Goal: Task Accomplishment & Management: Manage account settings

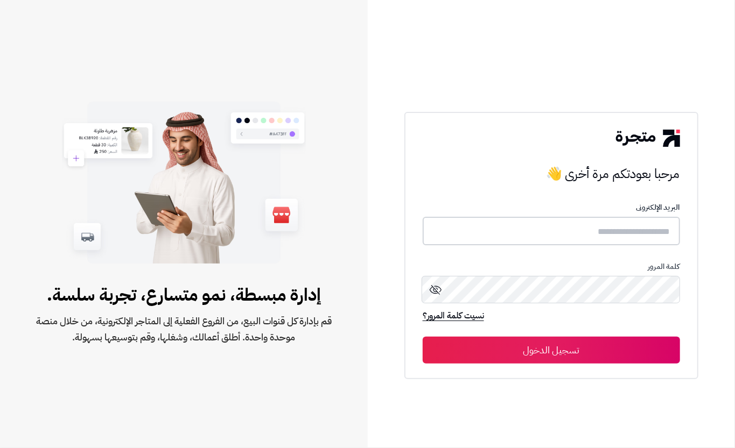
click at [595, 228] on input "text" at bounding box center [551, 231] width 257 height 29
type input "****"
click at [571, 351] on button "تسجيل الدخول" at bounding box center [551, 349] width 257 height 27
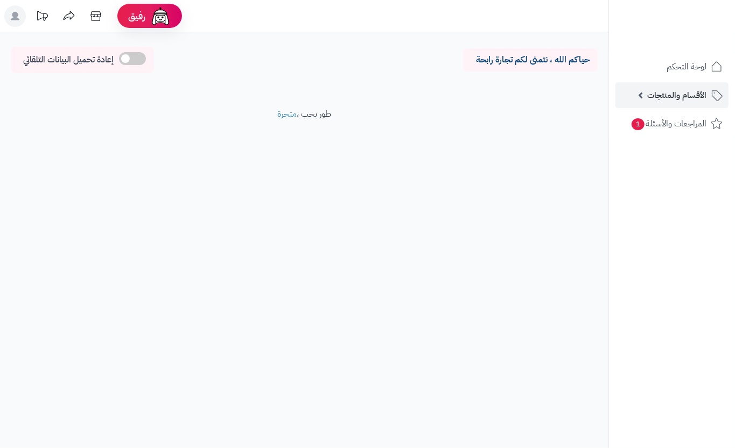
click at [675, 97] on span "الأقسام والمنتجات" at bounding box center [676, 95] width 59 height 15
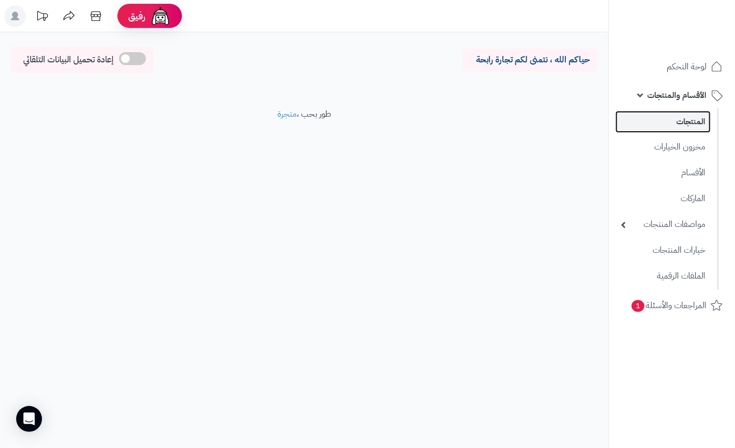
click at [659, 113] on link "المنتجات" at bounding box center [662, 122] width 95 height 22
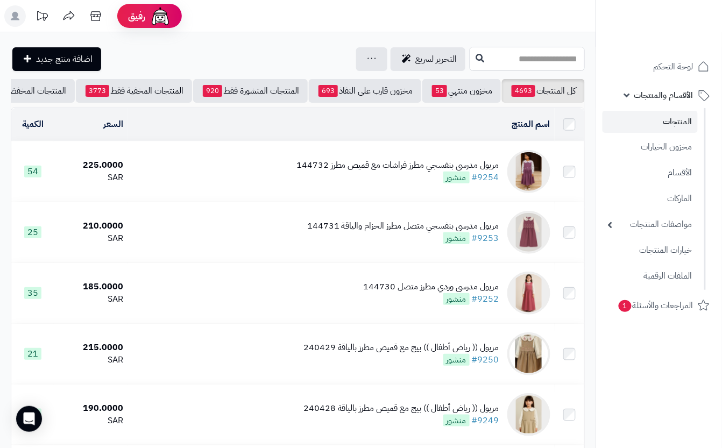
click at [554, 59] on input "text" at bounding box center [527, 59] width 115 height 24
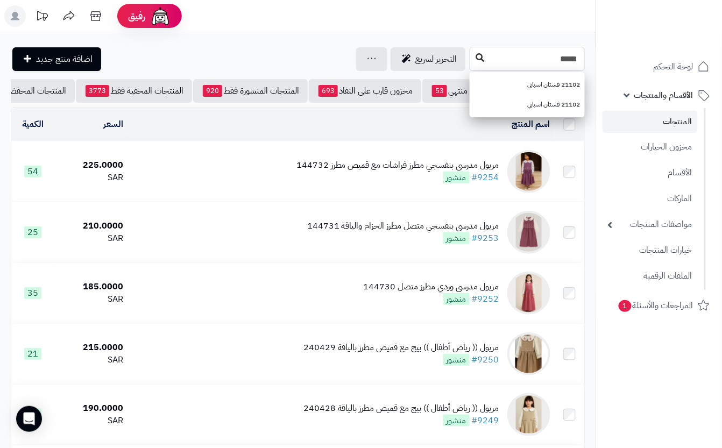
type input "*****"
click at [476, 62] on icon at bounding box center [480, 57] width 9 height 9
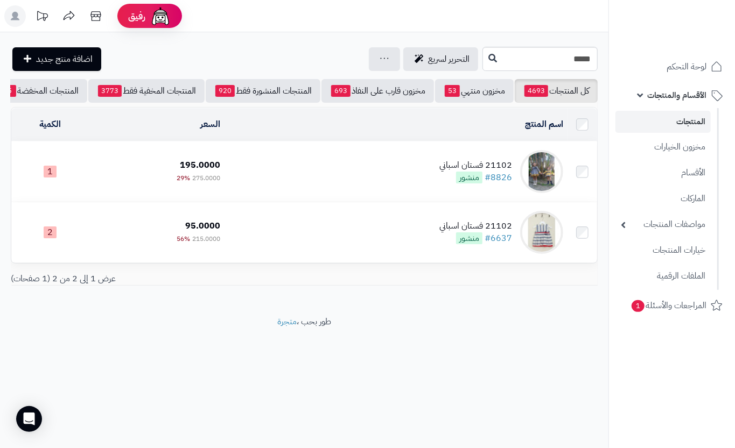
click at [265, 199] on td "21102 فستان اسباني #8826 منشور" at bounding box center [395, 172] width 343 height 60
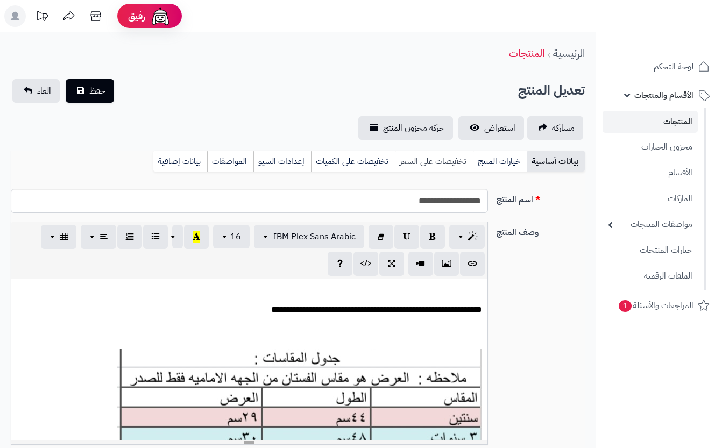
click at [507, 166] on link "خيارات المنتج" at bounding box center [500, 162] width 54 height 22
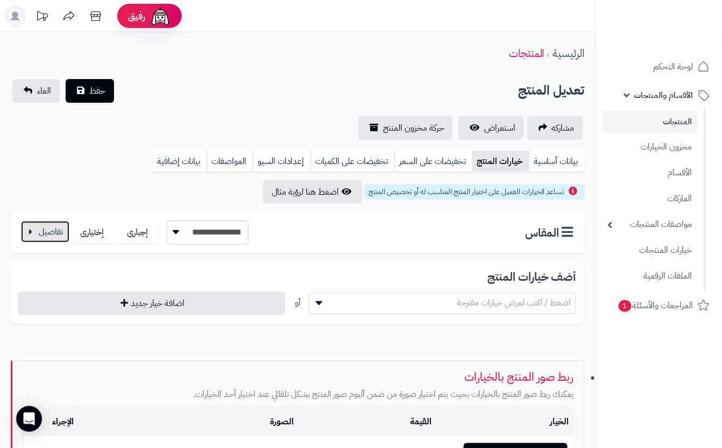
click at [35, 229] on button "button" at bounding box center [45, 232] width 48 height 22
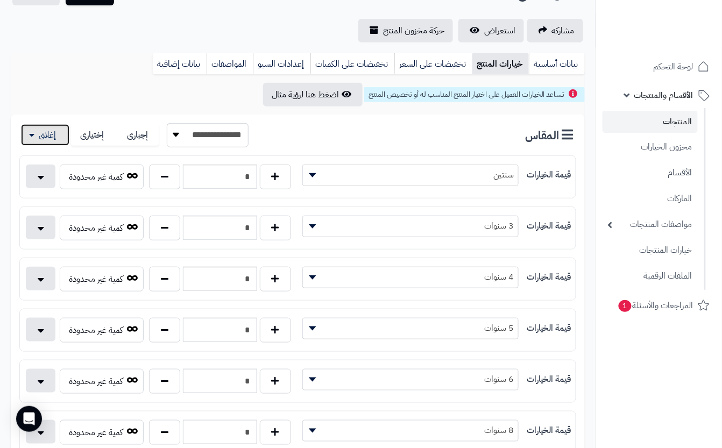
scroll to position [72, 0]
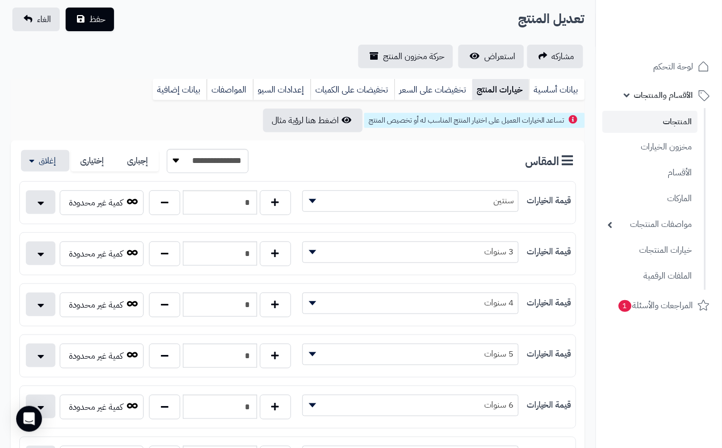
click at [194, 45] on div "مشاركه استعراض حركة مخزون المنتج" at bounding box center [298, 57] width 574 height 24
click at [98, 22] on span "حفظ" at bounding box center [97, 18] width 16 height 13
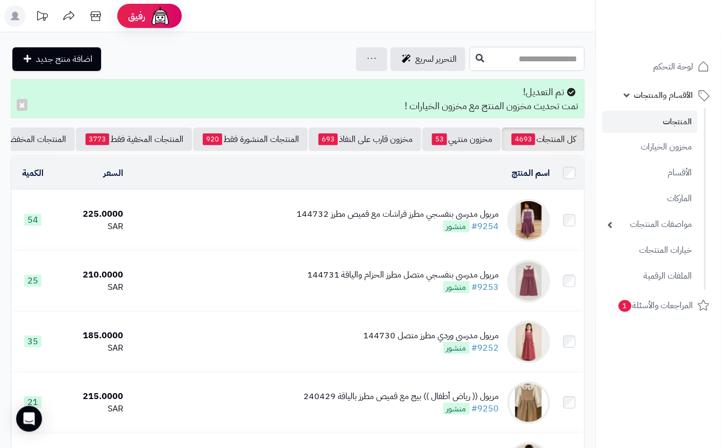
click at [472, 65] on input "text" at bounding box center [527, 59] width 115 height 24
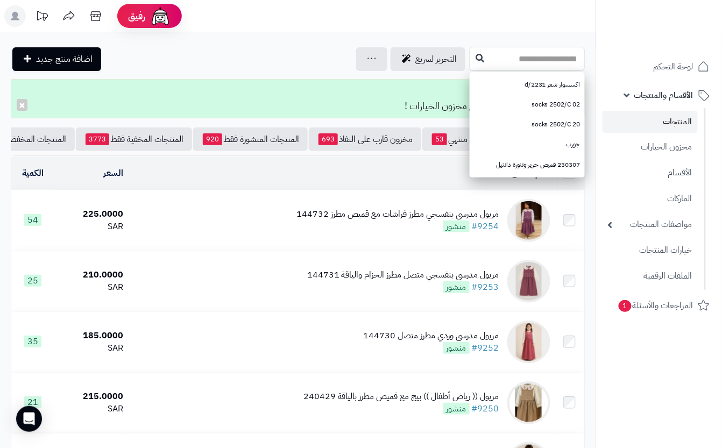
click at [526, 59] on input "text" at bounding box center [527, 59] width 115 height 24
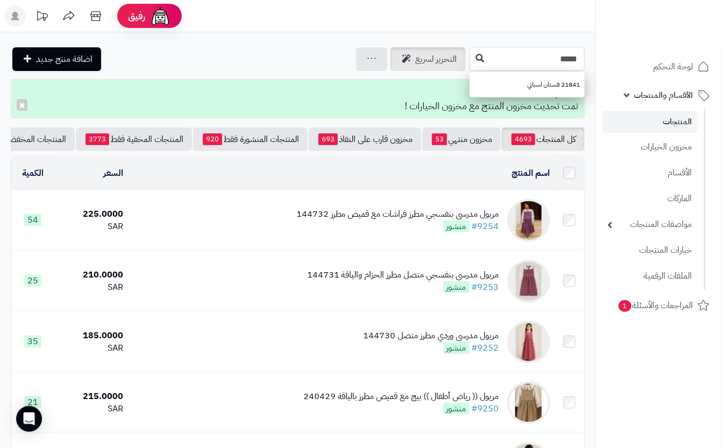
type input "*****"
click at [396, 56] on link "التحرير لسريع" at bounding box center [428, 59] width 75 height 24
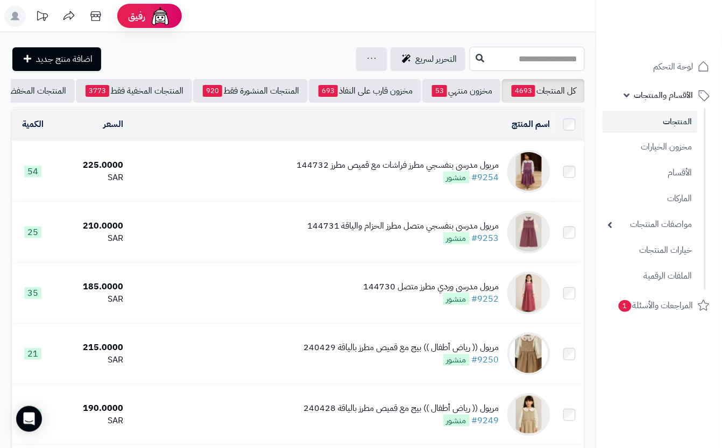
click at [545, 59] on input "text" at bounding box center [527, 59] width 115 height 24
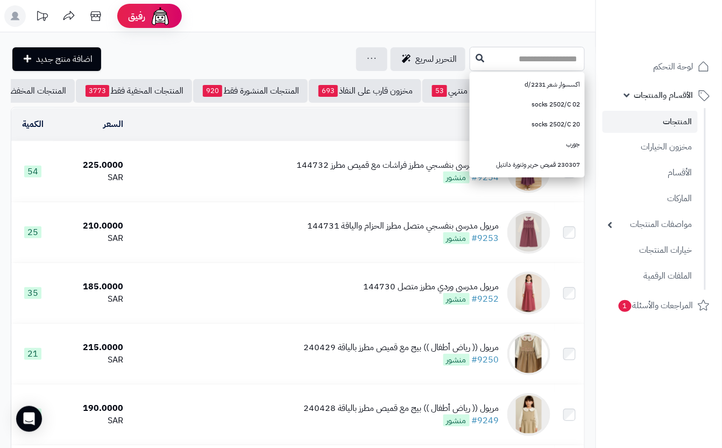
drag, startPoint x: 545, startPoint y: 59, endPoint x: 600, endPoint y: 25, distance: 64.8
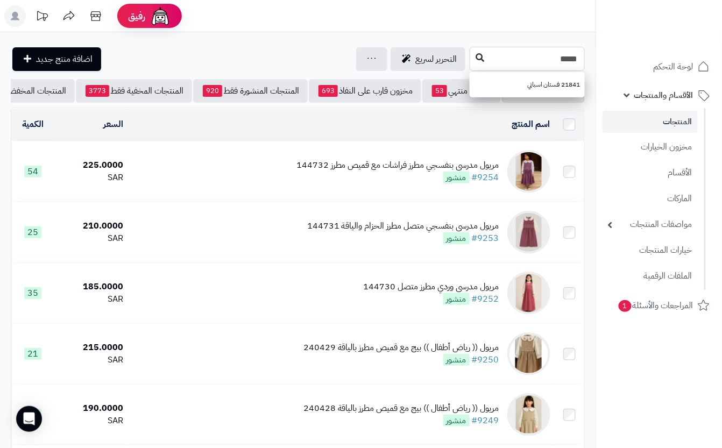
type input "*****"
click at [472, 63] on button at bounding box center [480, 58] width 16 height 20
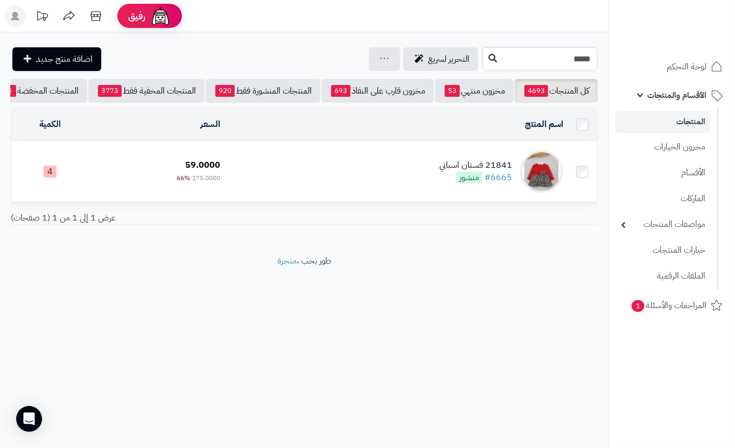
click at [294, 184] on td "21841 فستان اسباني #6665 منشور" at bounding box center [395, 172] width 343 height 60
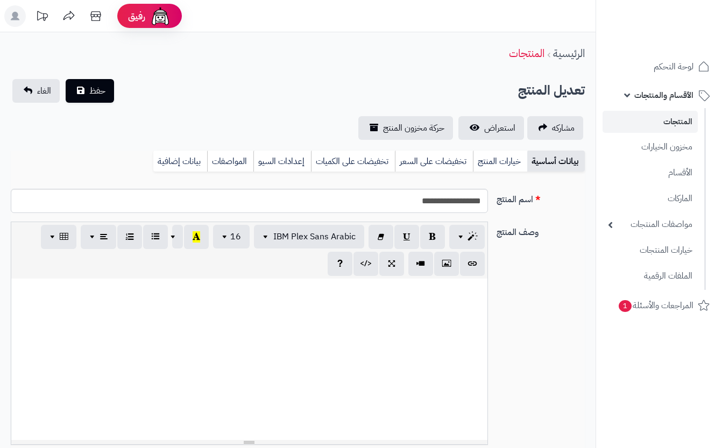
click at [502, 158] on link "خيارات المنتج" at bounding box center [500, 162] width 54 height 22
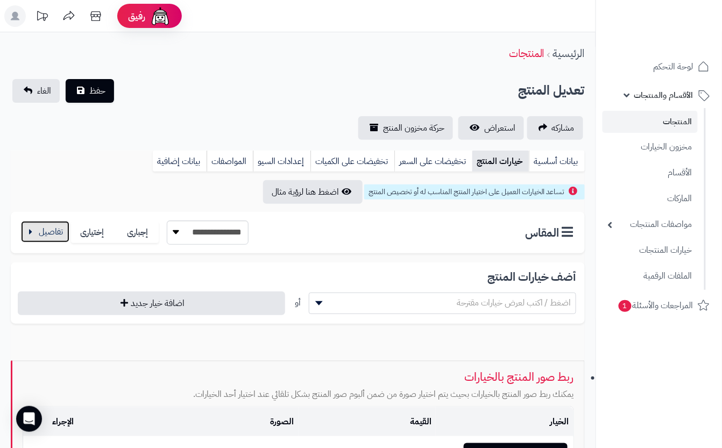
click at [39, 233] on button "button" at bounding box center [45, 232] width 48 height 22
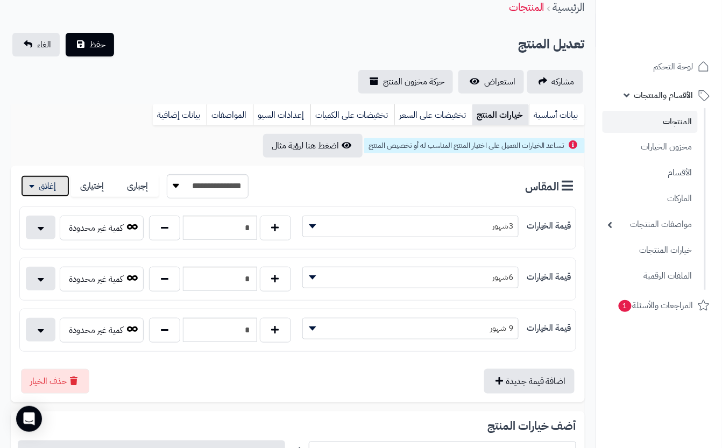
scroll to position [72, 0]
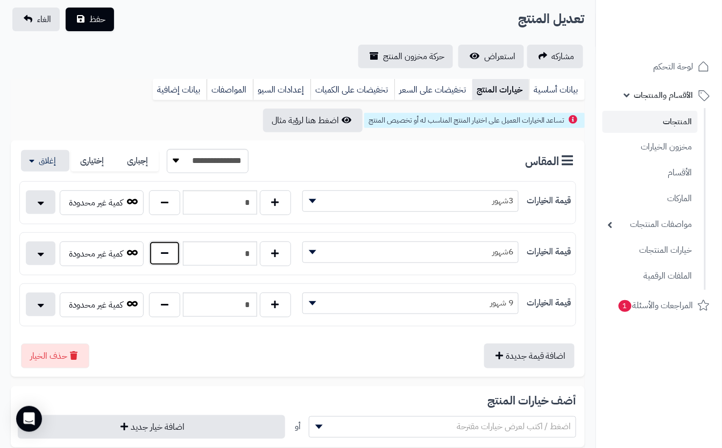
click at [166, 250] on button "button" at bounding box center [164, 253] width 31 height 25
type input "*"
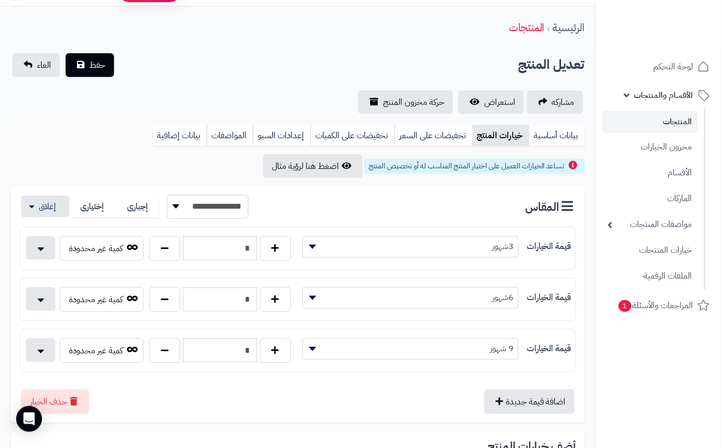
scroll to position [0, 0]
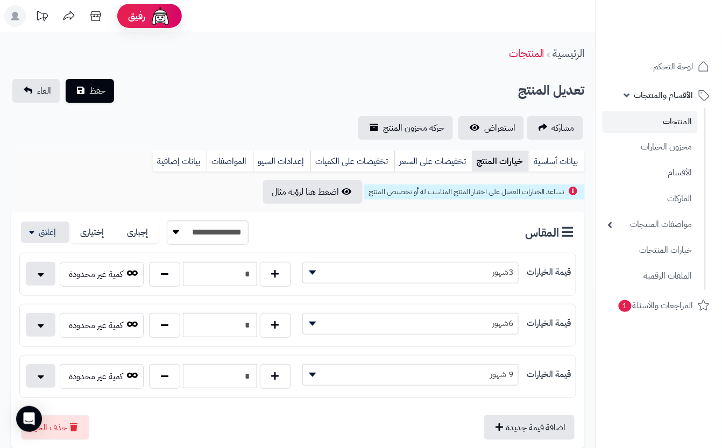
click at [184, 124] on div "مشاركه استعراض حركة مخزون المنتج" at bounding box center [298, 128] width 574 height 24
click at [95, 97] on button "حفظ" at bounding box center [90, 91] width 48 height 24
